Goal: Task Accomplishment & Management: Manage account settings

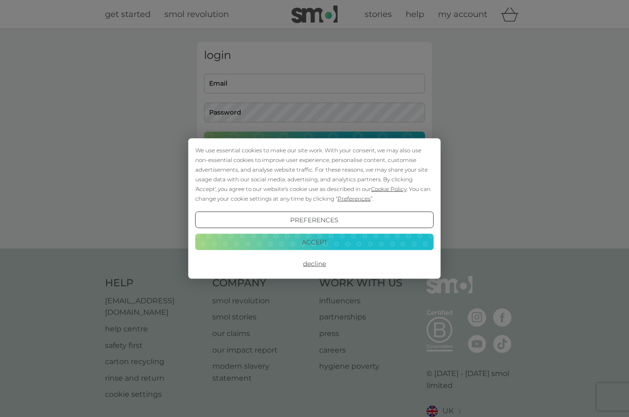
click at [319, 264] on button "Decline" at bounding box center [314, 264] width 239 height 17
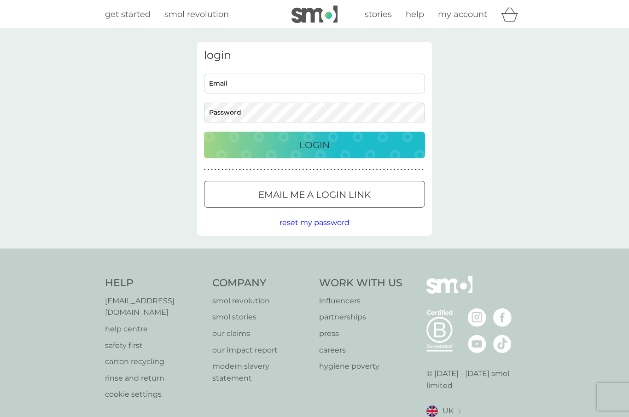
click at [233, 87] on input "Email" at bounding box center [314, 84] width 221 height 20
type input "[EMAIL_ADDRESS][DOMAIN_NAME]"
click at [323, 148] on p "Login" at bounding box center [314, 145] width 30 height 15
click at [201, 89] on div "Email Password" at bounding box center [315, 98] width 228 height 49
click at [336, 201] on p "Email me a login link" at bounding box center [314, 195] width 112 height 15
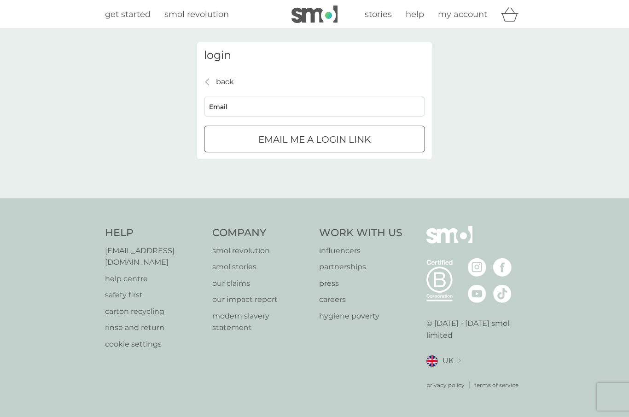
click at [374, 127] on button "Email me a login link" at bounding box center [314, 139] width 221 height 27
type input "mialou63@outlook.com"
click at [305, 138] on div "submit" at bounding box center [314, 140] width 33 height 10
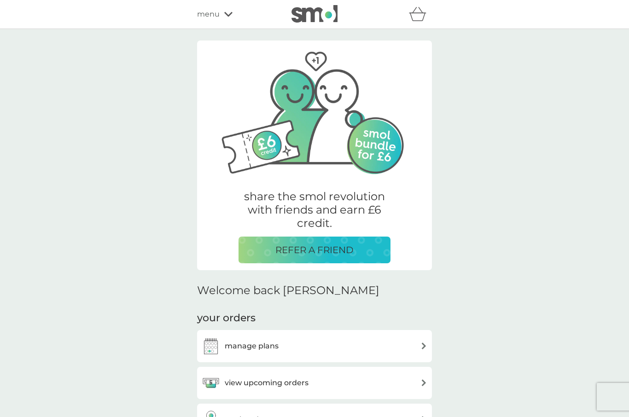
click at [313, 346] on div "manage plans" at bounding box center [315, 346] width 226 height 18
